Goal: Information Seeking & Learning: Learn about a topic

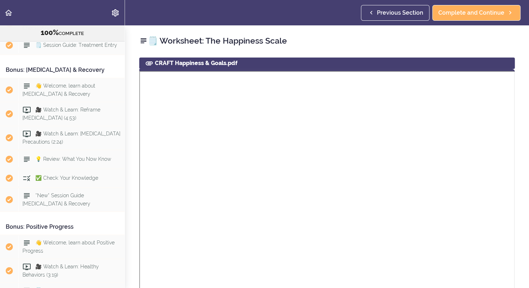
scroll to position [3563, 0]
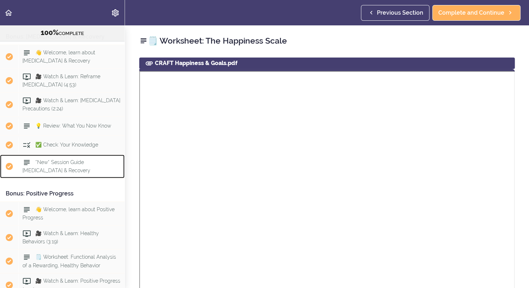
click at [24, 178] on div "*New* Session Guide [MEDICAL_DATA] & Recovery" at bounding box center [72, 167] width 106 height 24
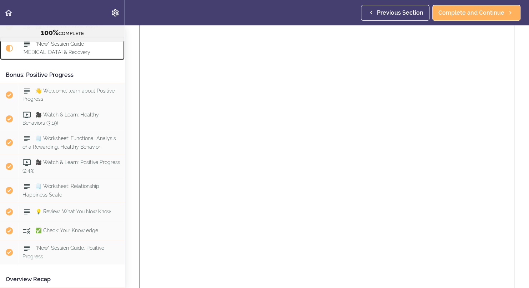
scroll to position [78, 0]
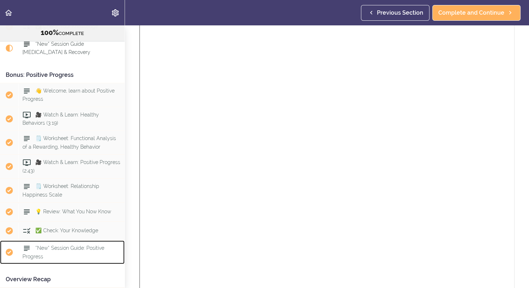
click at [30, 252] on icon at bounding box center [26, 248] width 9 height 9
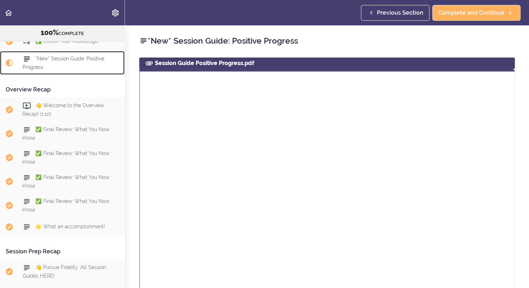
scroll to position [3885, 0]
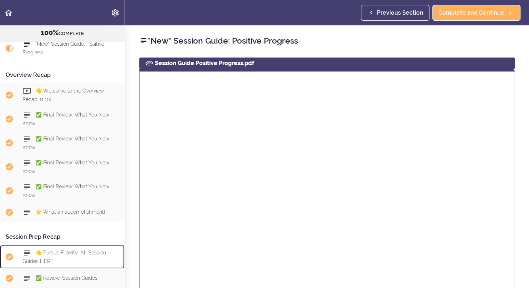
click at [82, 263] on span "👋 Pursue Fidelity: All Session Guides HERE!" at bounding box center [64, 257] width 84 height 14
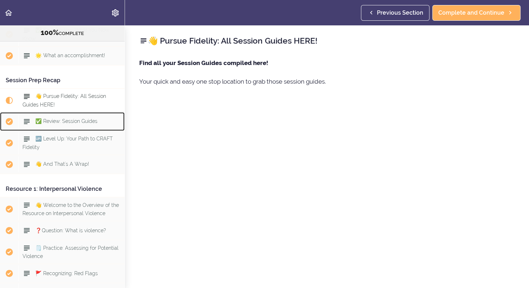
scroll to position [4094, 0]
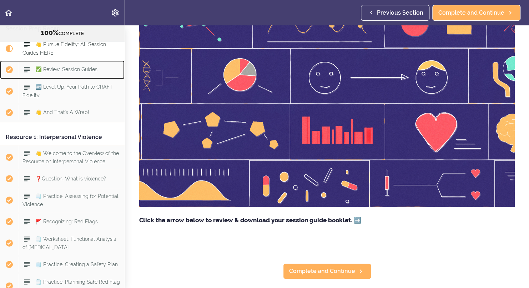
scroll to position [104, 0]
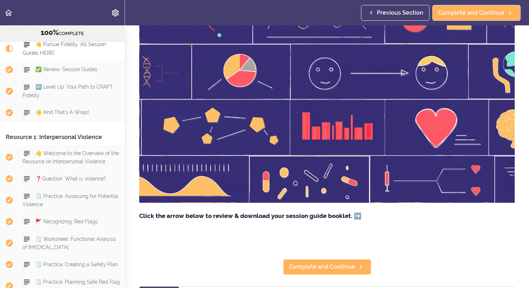
click at [357, 212] on strong "Click the arrow below to review & download your session guide booklet. ➡️" at bounding box center [250, 215] width 222 height 7
click at [336, 263] on span "Complete and Continue" at bounding box center [322, 266] width 66 height 9
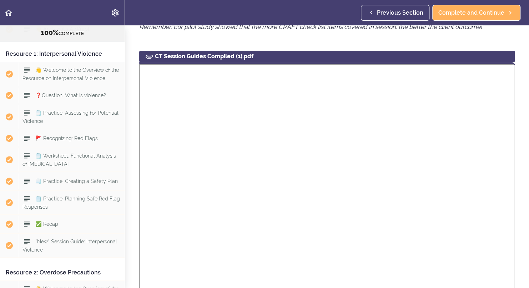
scroll to position [4180, 0]
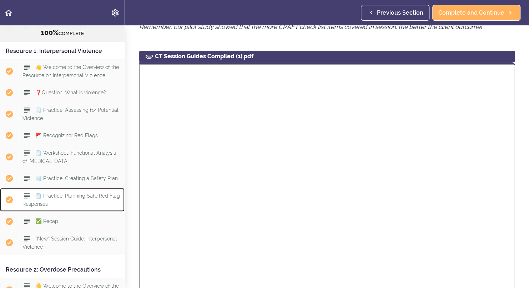
click at [30, 200] on icon at bounding box center [26, 195] width 9 height 9
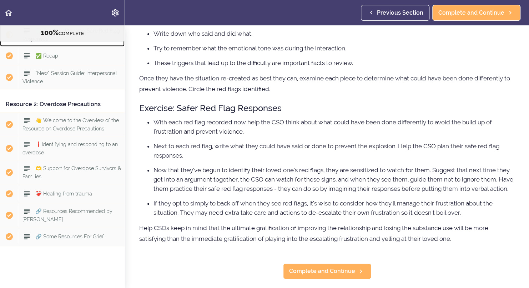
scroll to position [4377, 0]
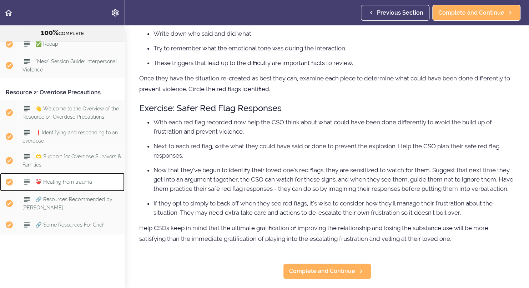
click at [57, 179] on span "❤️‍🩹 Healing from trauma" at bounding box center [63, 182] width 57 height 6
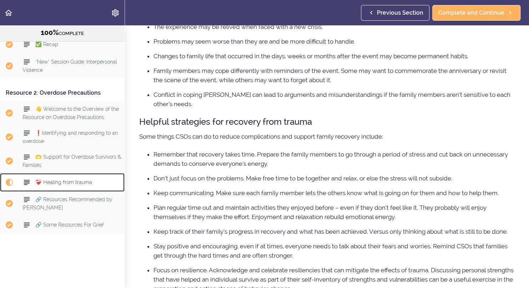
scroll to position [4377, 0]
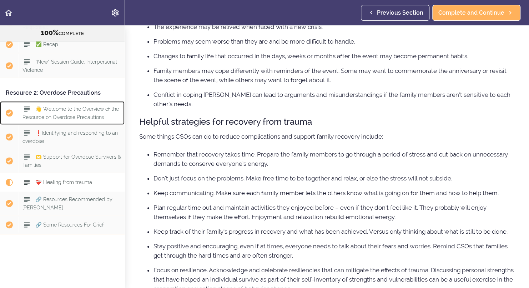
click at [74, 107] on div "👋 Welcome to the Overview of the Resource on Overdose Precautions" at bounding box center [72, 113] width 106 height 24
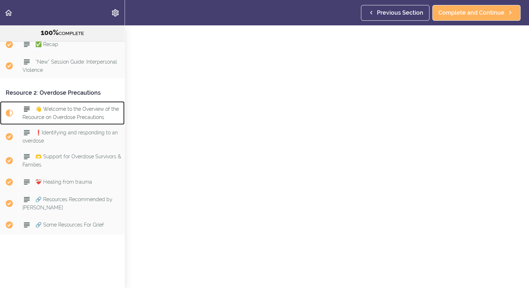
scroll to position [354, 0]
drag, startPoint x: 464, startPoint y: 1, endPoint x: 352, endPoint y: 30, distance: 116.6
